Goal: Information Seeking & Learning: Find specific fact

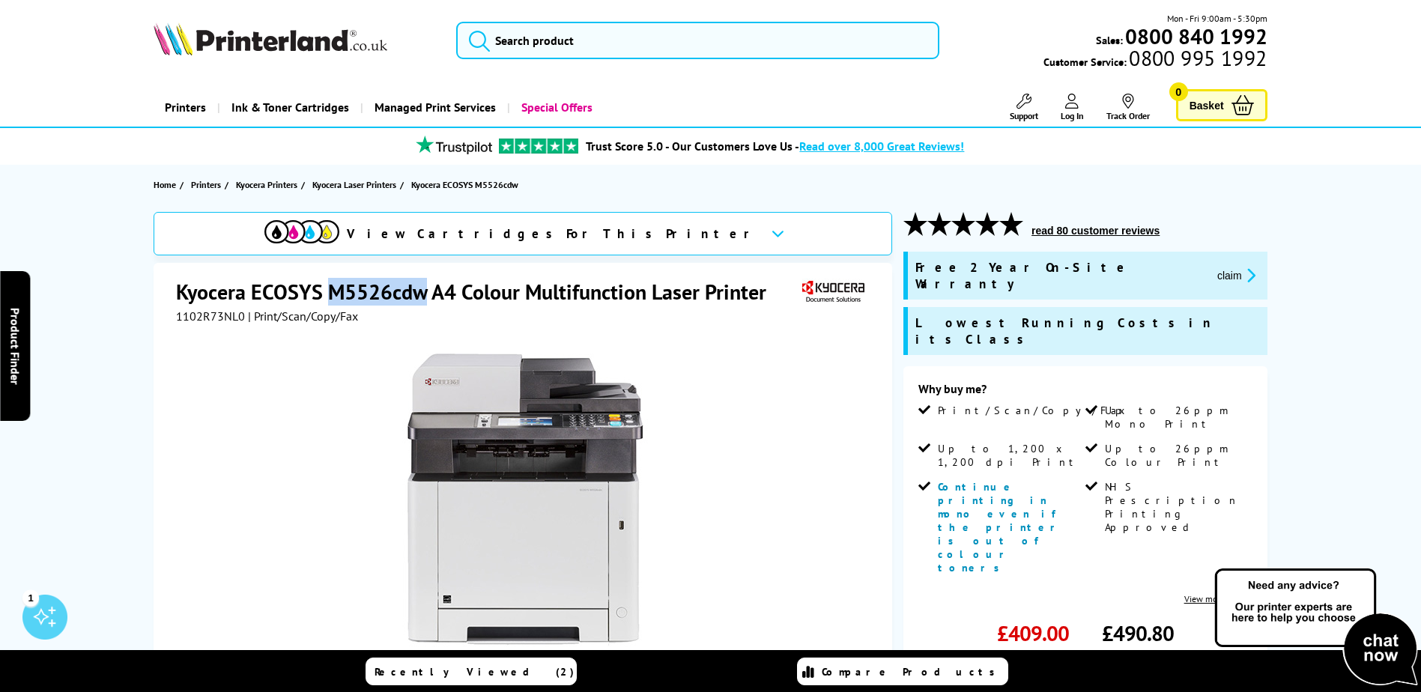
drag, startPoint x: 333, startPoint y: 291, endPoint x: 422, endPoint y: 292, distance: 89.9
click at [425, 294] on h1 "Kyocera ECOSYS M5526cdw A4 Colour Multifunction Laser Printer" at bounding box center [478, 292] width 605 height 28
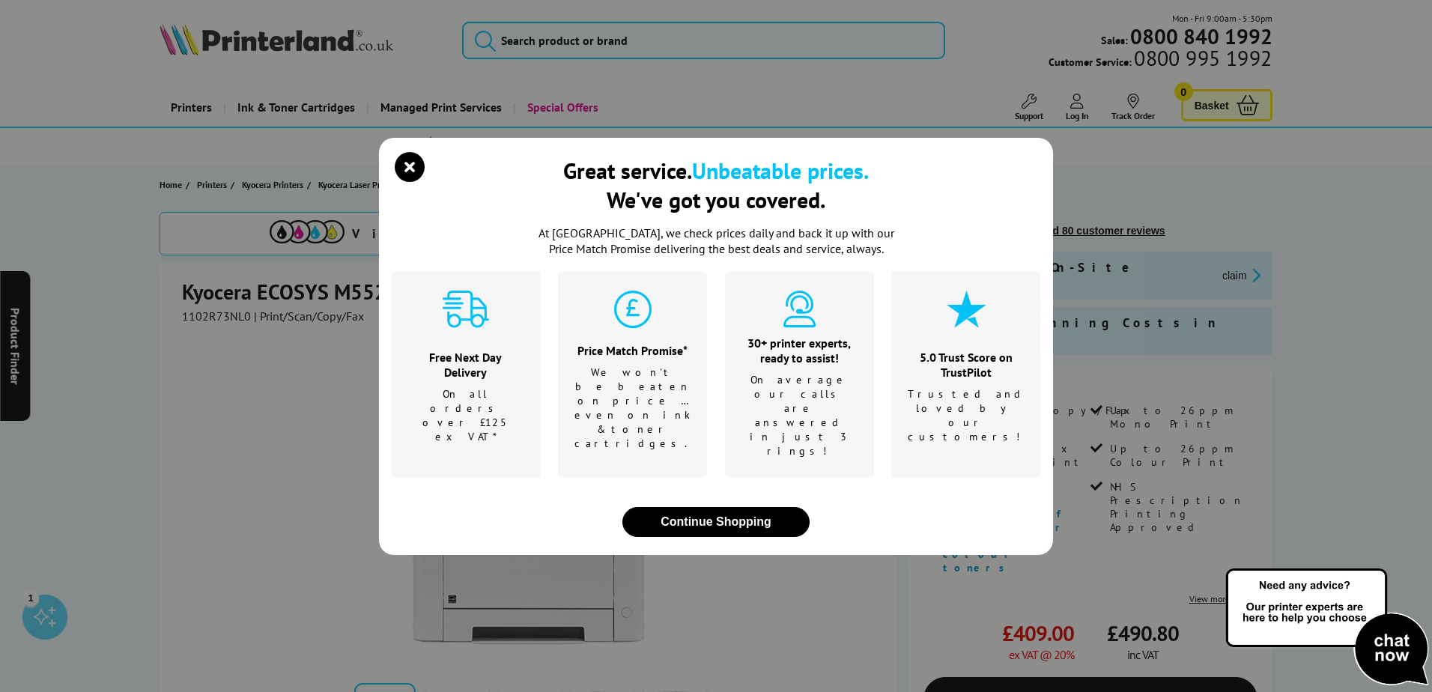
drag, startPoint x: 422, startPoint y: 292, endPoint x: 398, endPoint y: 277, distance: 28.3
drag, startPoint x: 398, startPoint y: 277, endPoint x: 410, endPoint y: 189, distance: 89.2
click at [411, 182] on icon "close modal" at bounding box center [410, 167] width 30 height 30
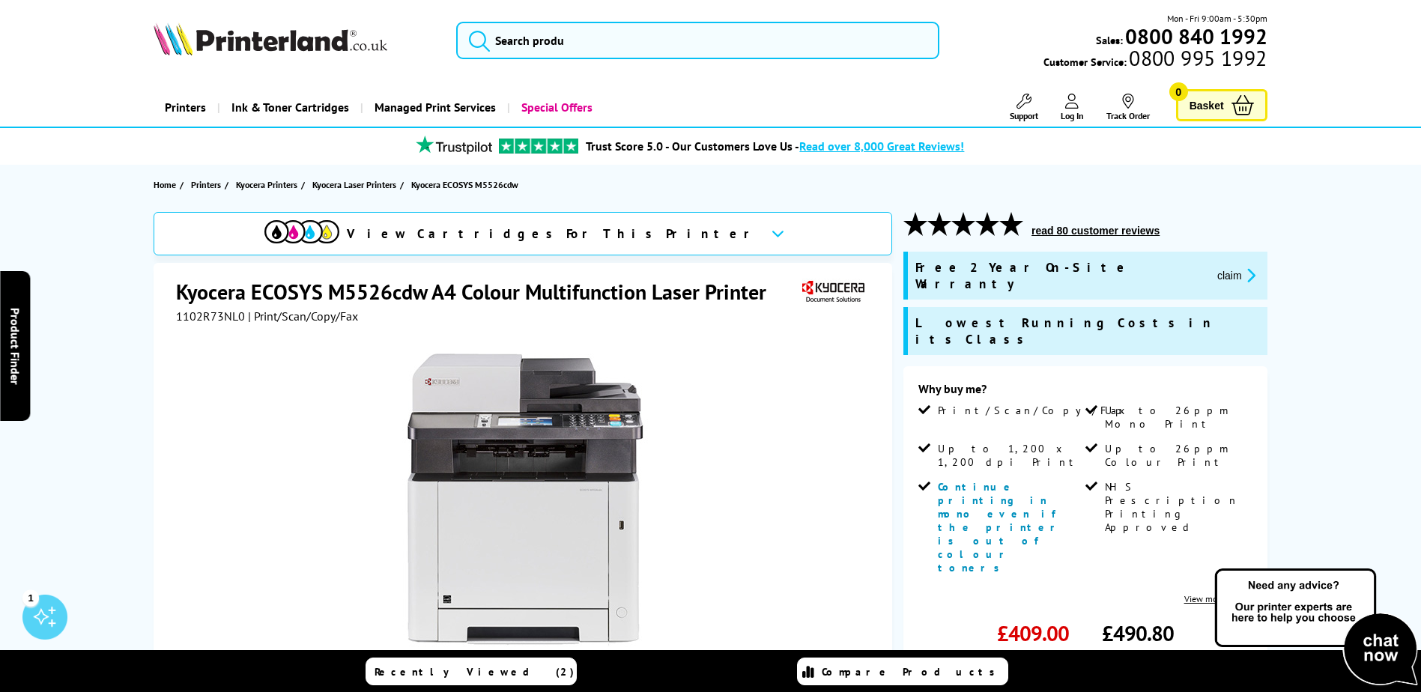
click at [374, 294] on h1 "Kyocera ECOSYS M5526cdw A4 Colour Multifunction Laser Printer" at bounding box center [478, 292] width 605 height 28
copy h1 "M5526cdw"
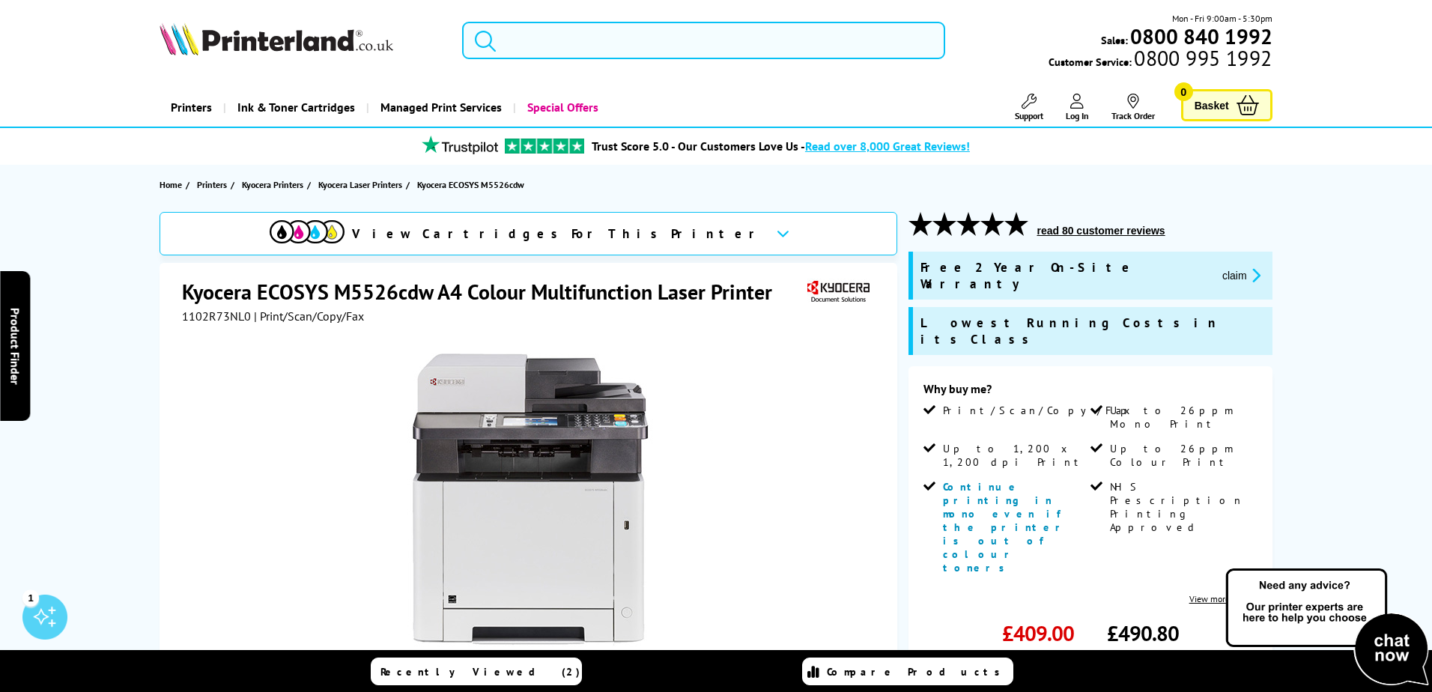
click at [565, 57] on input "search" at bounding box center [703, 40] width 483 height 37
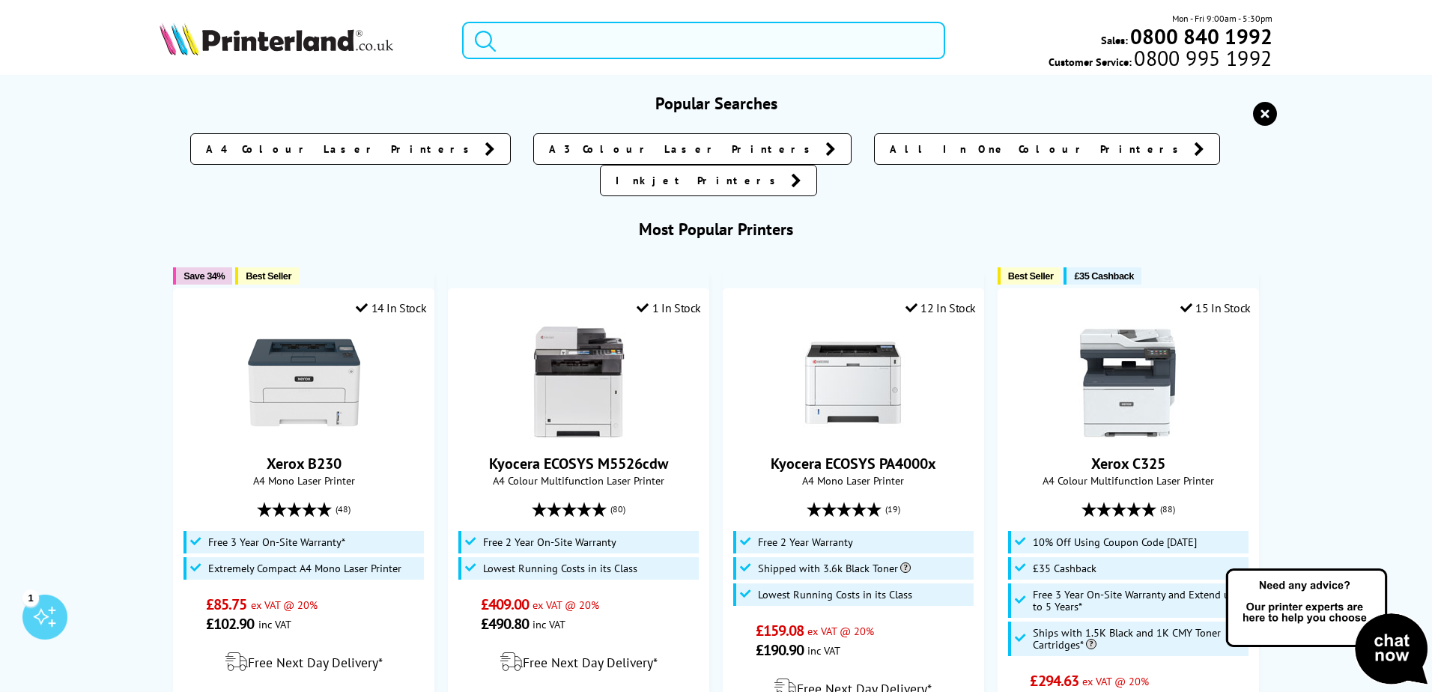
paste input "M5526cdw"
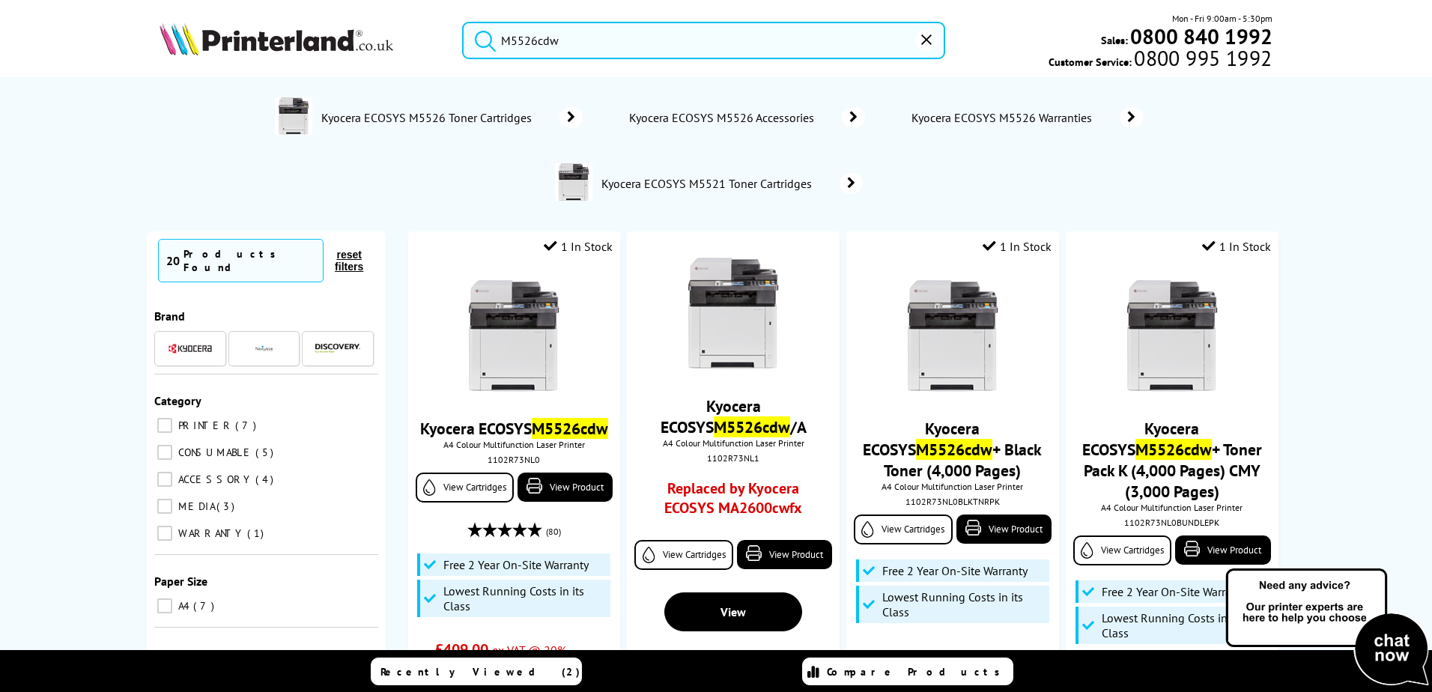
type input "M5526cdw"
click at [463, 22] on button "submit" at bounding box center [481, 38] width 37 height 33
click at [174, 446] on span "CONSUMABLE" at bounding box center [213, 452] width 79 height 13
click at [170, 445] on input "CONSUMABLE 5" at bounding box center [164, 452] width 15 height 15
checkbox input "true"
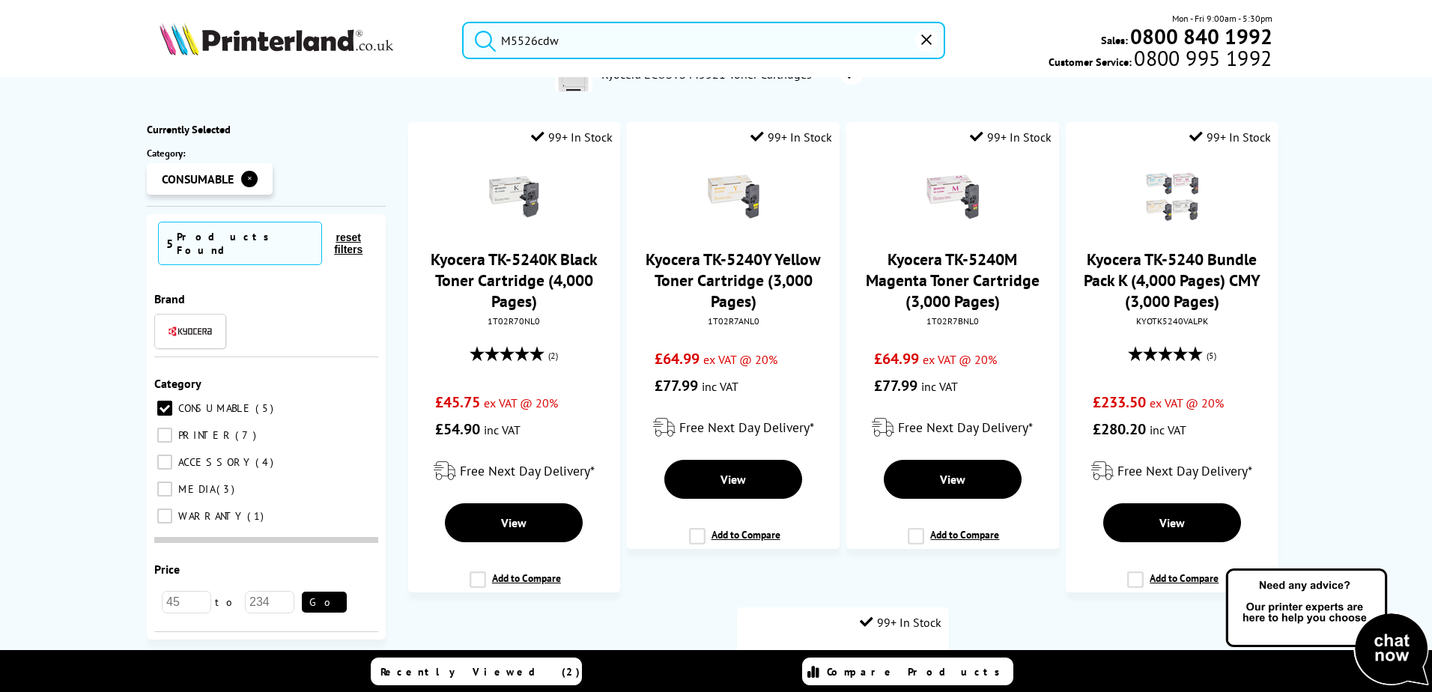
scroll to position [75, 0]
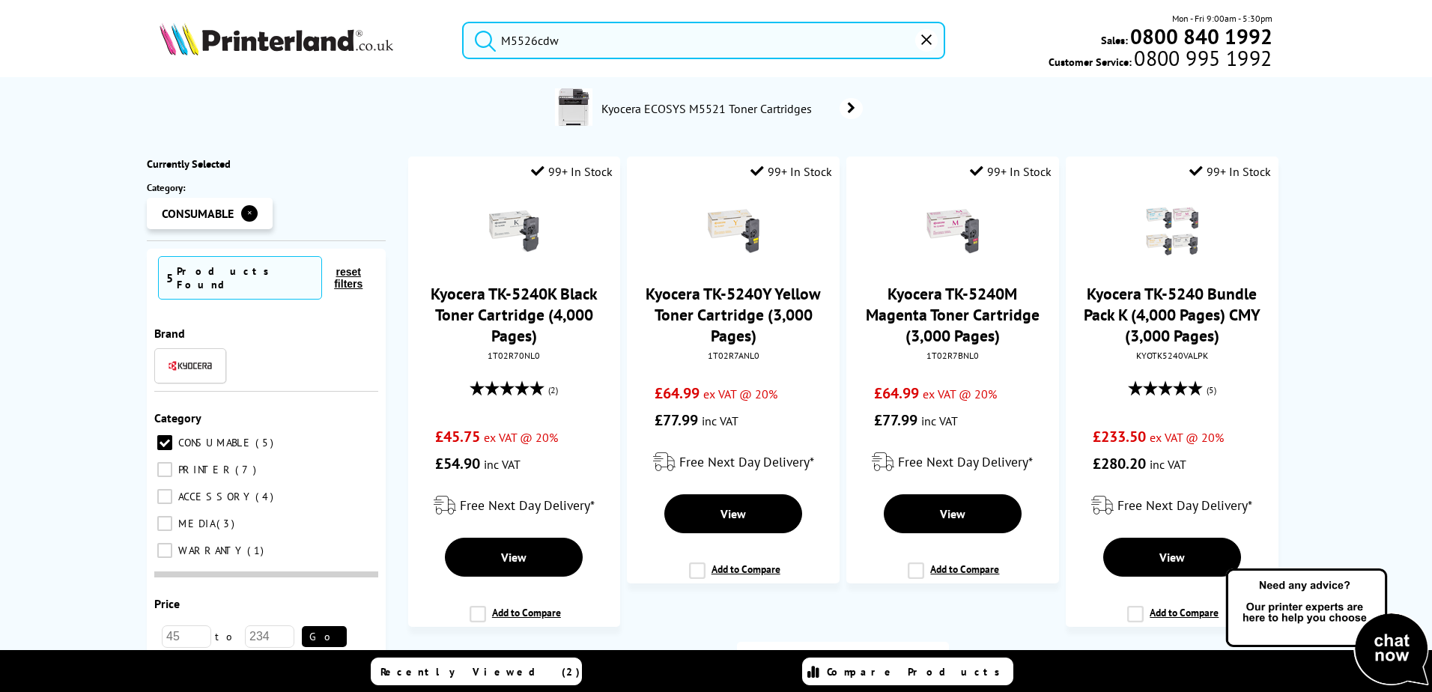
drag, startPoint x: 565, startPoint y: 46, endPoint x: 302, endPoint y: 69, distance: 264.6
click at [302, 69] on div "M5526cdw Mon - Fri 9:00am - 5:30pm Sales: 0800 840 1992 Customer Service: 0800 …" at bounding box center [716, 44] width 1198 height 66
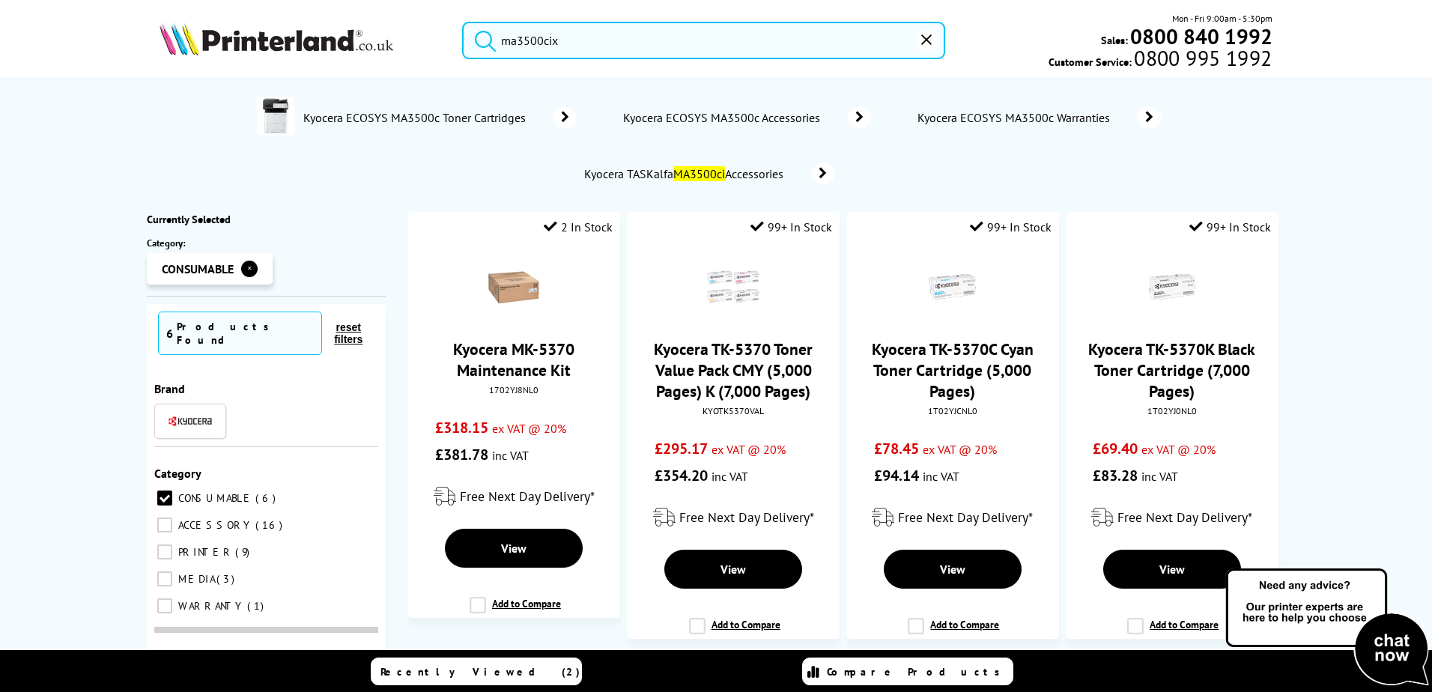
type input "ma3500cix"
click at [1341, 153] on div "No results Kyocera ECOSYS MA3500c Toner Cartridges Kyocera ECOSYS MA3500c Acces…" at bounding box center [716, 385] width 1432 height 617
click at [194, 491] on span "CONSUMABLE" at bounding box center [213, 497] width 79 height 13
click at [172, 491] on input "CONSUMABLE 6" at bounding box center [164, 498] width 15 height 15
checkbox input "false"
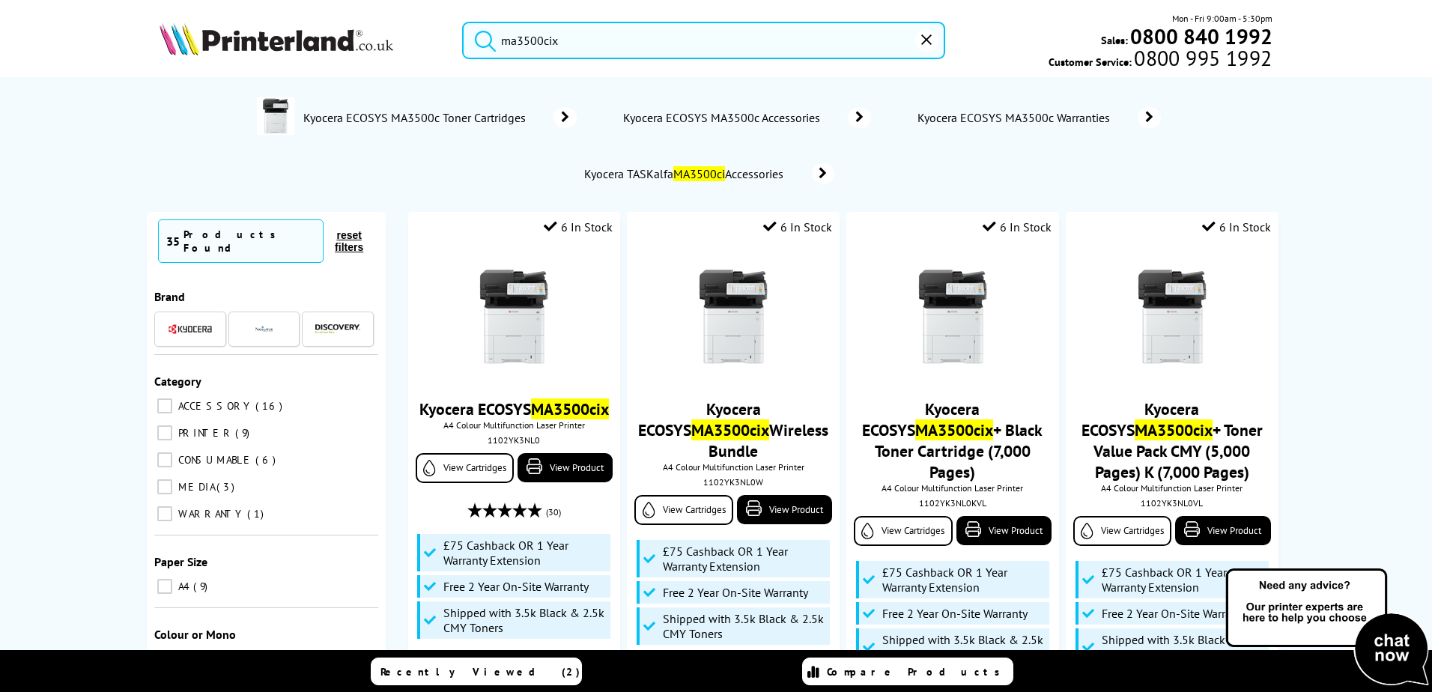
click at [190, 399] on span "ACCESSORY" at bounding box center [213, 405] width 79 height 13
click at [172, 398] on input "ACCESSORY 16" at bounding box center [164, 405] width 15 height 15
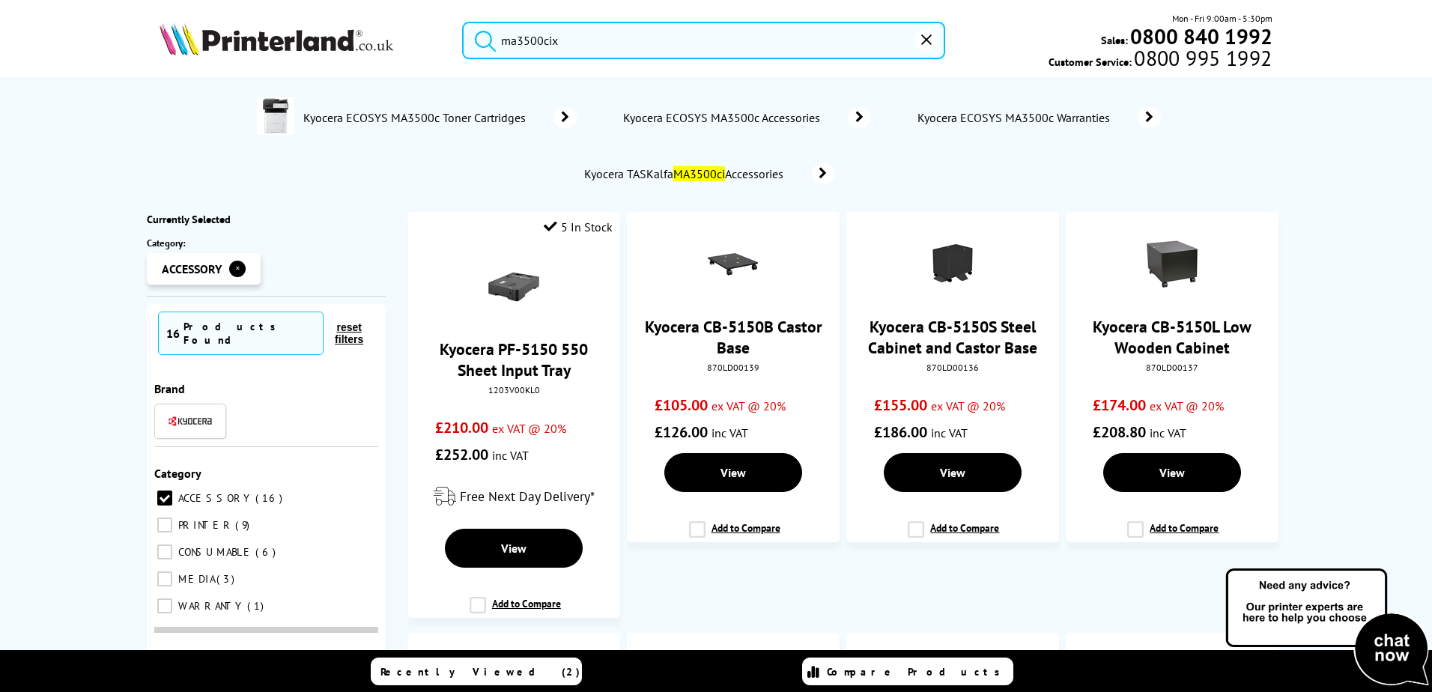
click at [211, 491] on span "ACCESSORY" at bounding box center [213, 497] width 79 height 13
click at [172, 491] on input "ACCESSORY 16" at bounding box center [164, 498] width 15 height 15
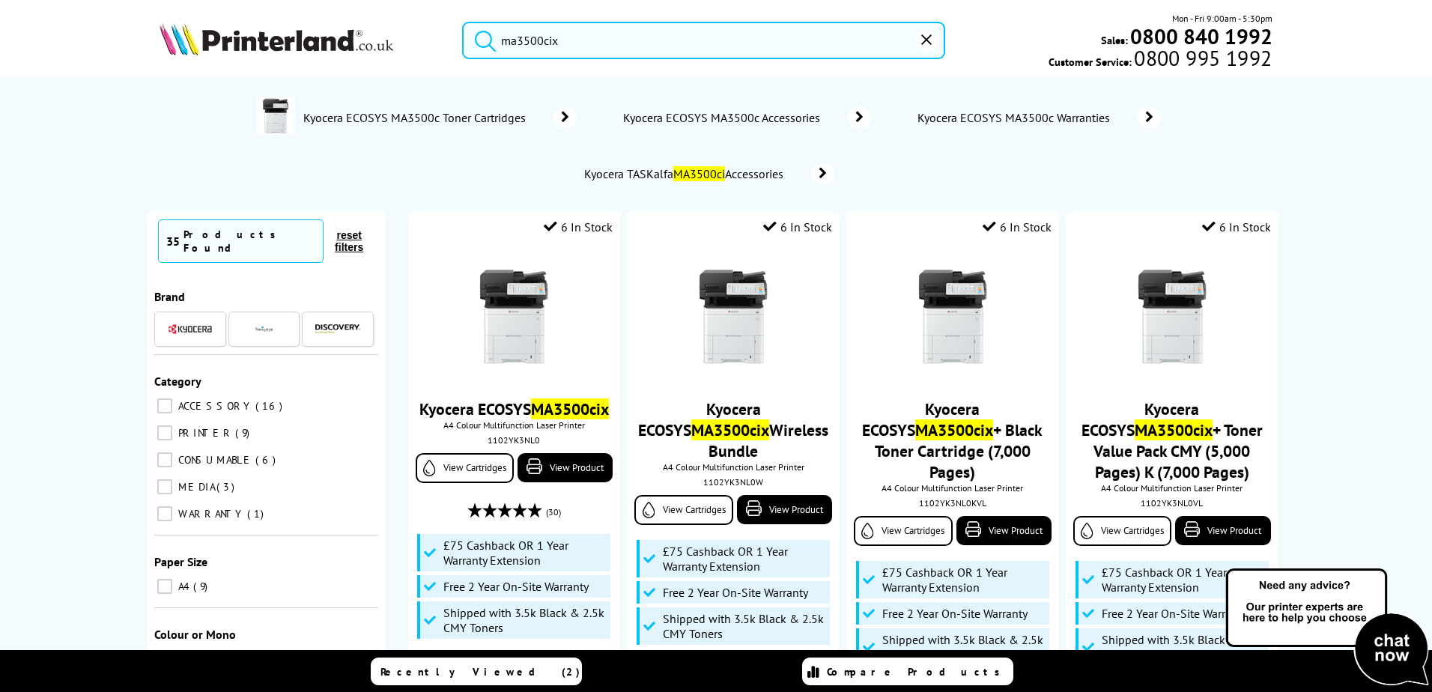
click at [201, 453] on span "CONSUMABLE" at bounding box center [213, 459] width 79 height 13
click at [172, 452] on input "CONSUMABLE 6" at bounding box center [164, 459] width 15 height 15
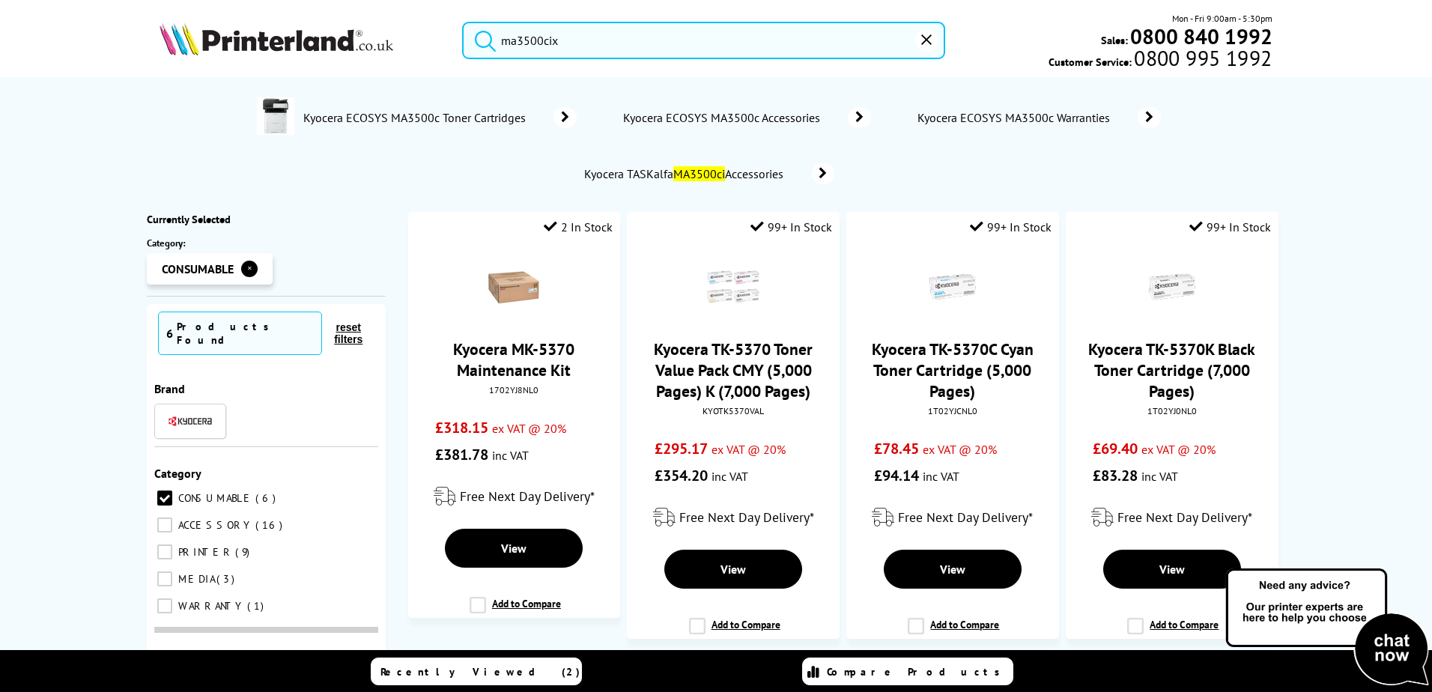
drag, startPoint x: 1380, startPoint y: 120, endPoint x: 1204, endPoint y: 15, distance: 204.9
click at [1380, 119] on div "No results Kyocera ECOSYS MA3500c Toner Cartridges Kyocera ECOSYS MA3500c Acces…" at bounding box center [716, 385] width 1432 height 617
click at [1016, 1] on header "ma3500cix Mon - Fri 9:00am - 5:30pm Sales: 0800 840 1992 Customer Service: 0800…" at bounding box center [716, 64] width 1432 height 128
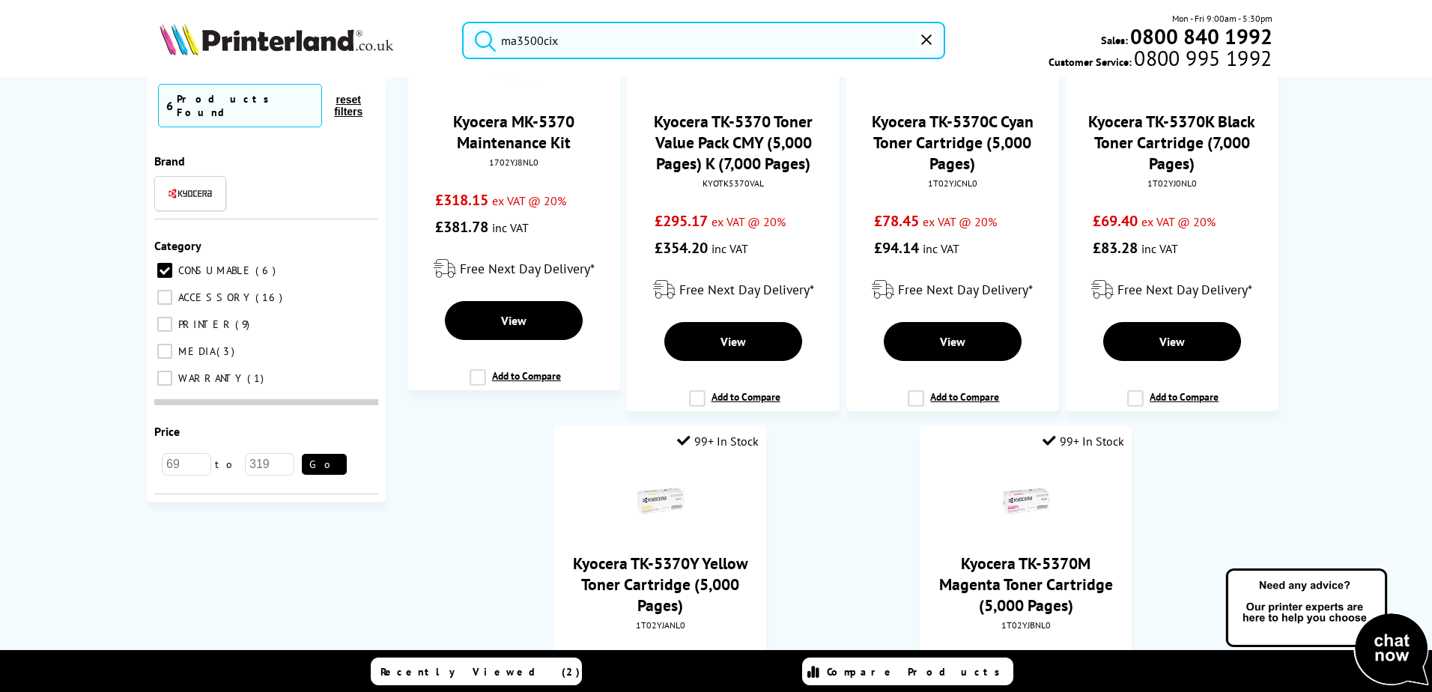
scroll to position [177, 0]
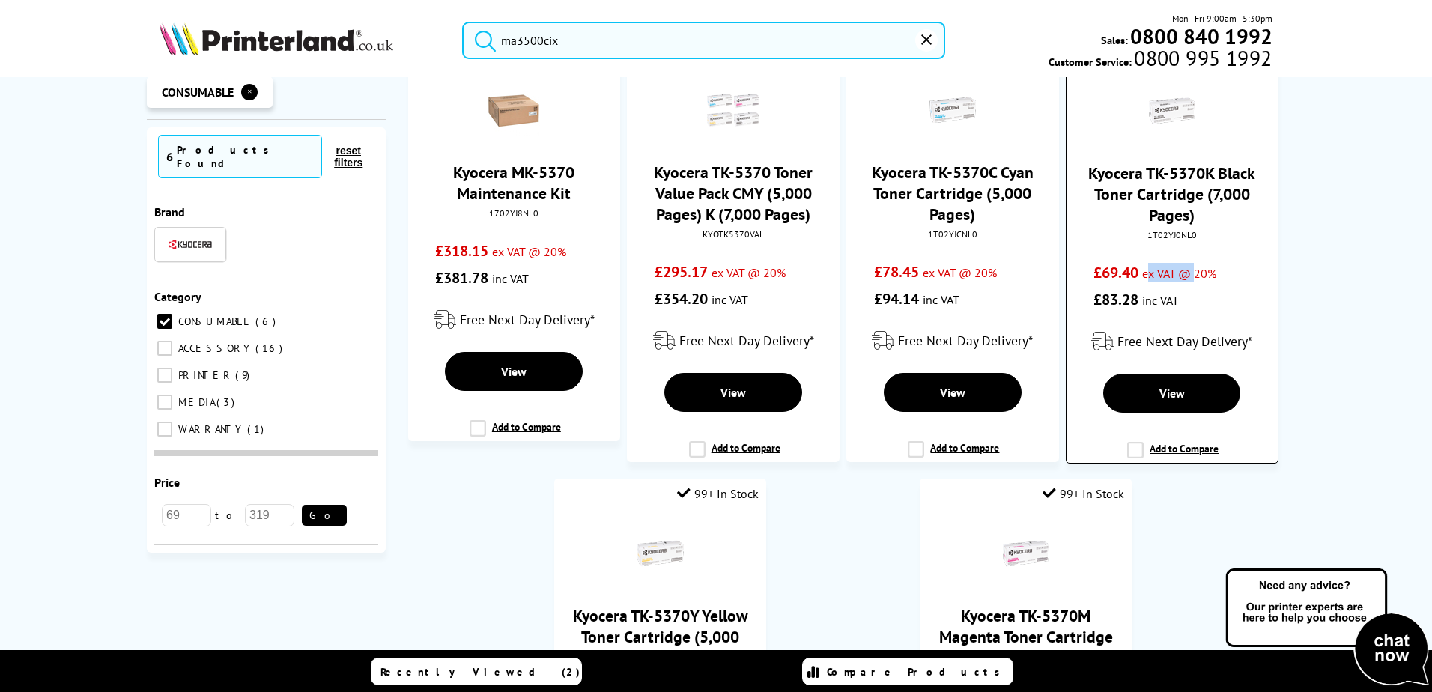
drag, startPoint x: 1144, startPoint y: 240, endPoint x: 1192, endPoint y: 243, distance: 48.0
click at [1192, 243] on div "Kyocera TK-5370K Black Toner Cartridge (7,000 Pages) 1T02YJ0NL0 £69.40 ex VAT @…" at bounding box center [1171, 191] width 195 height 243
drag, startPoint x: 1192, startPoint y: 243, endPoint x: 1186, endPoint y: 231, distance: 13.4
click at [1187, 231] on div "1T02YJ0NL0" at bounding box center [1172, 234] width 188 height 11
drag, startPoint x: 1186, startPoint y: 231, endPoint x: 1144, endPoint y: 234, distance: 41.3
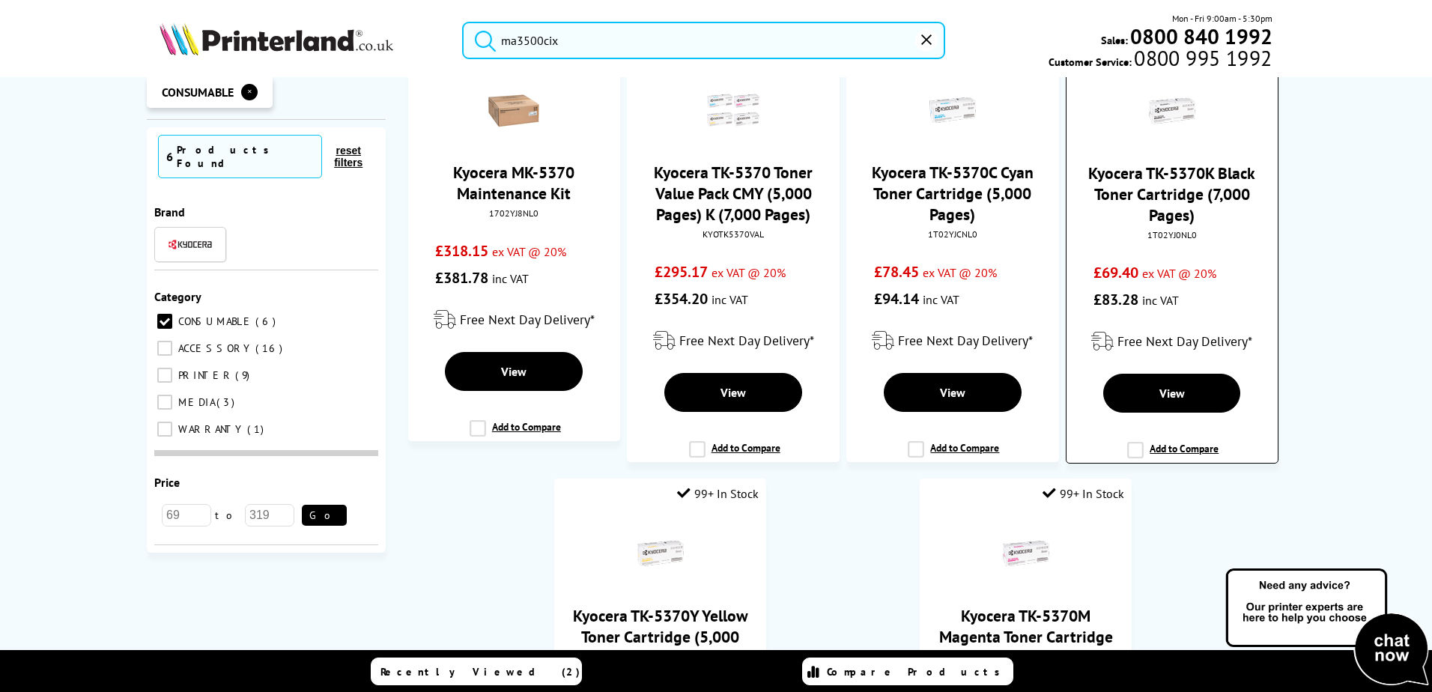
click at [1144, 234] on div "1T02YJ0NL0" at bounding box center [1172, 234] width 188 height 11
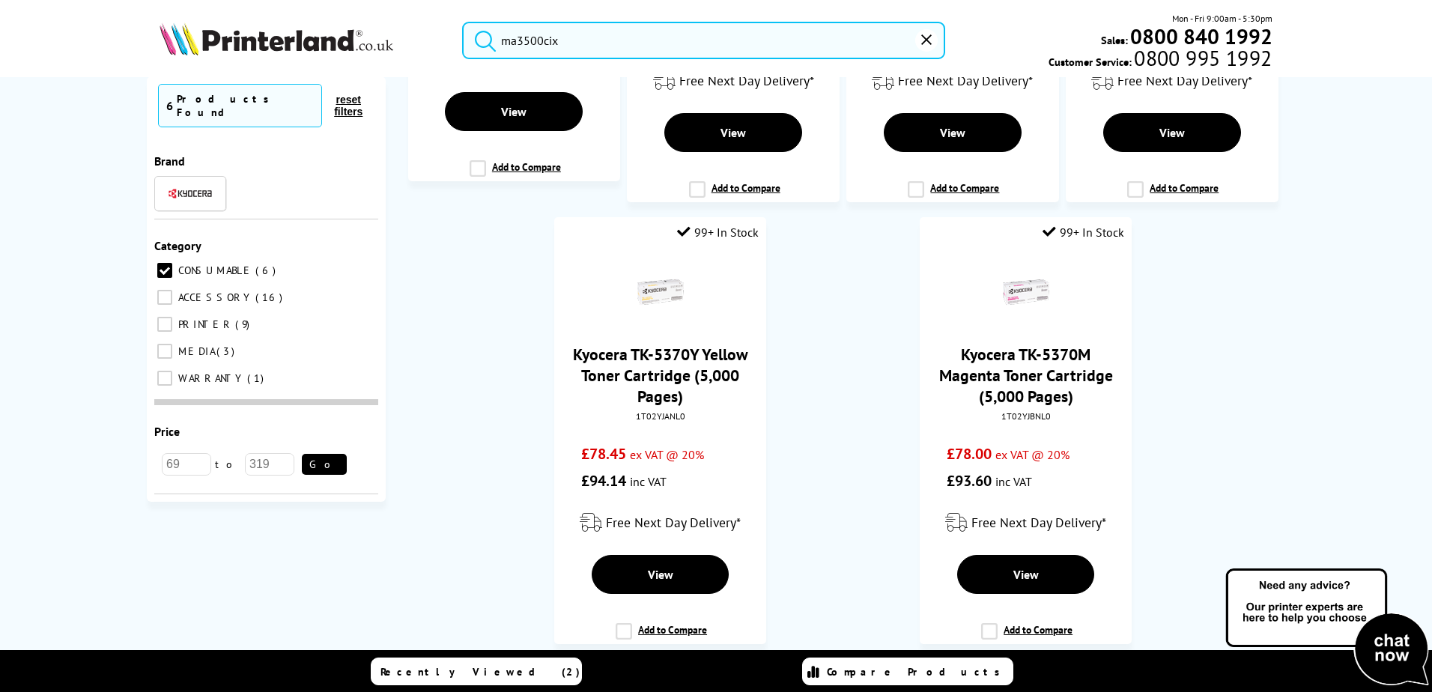
scroll to position [449, 0]
